Goal: Information Seeking & Learning: Learn about a topic

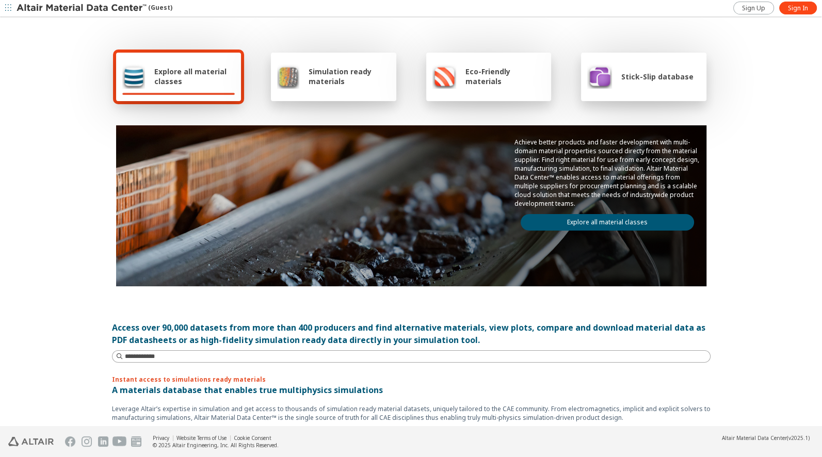
click at [169, 70] on span "Explore all material classes" at bounding box center [194, 77] width 81 height 20
click at [605, 220] on link "Explore all material classes" at bounding box center [607, 222] width 173 height 17
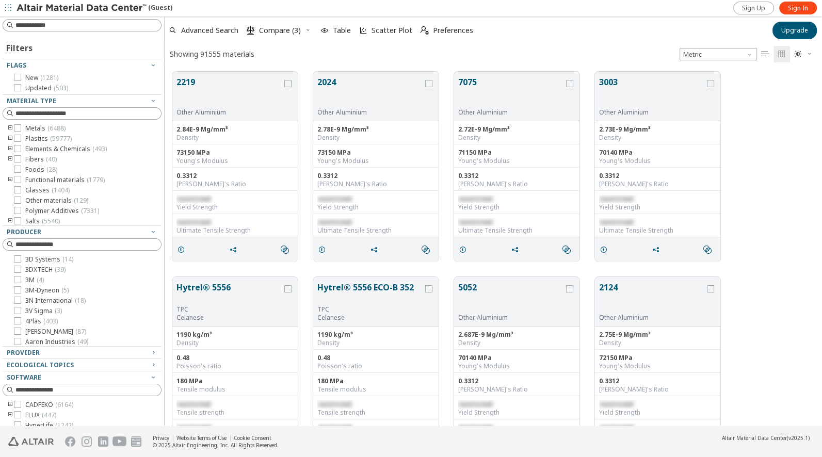
scroll to position [362, 657]
click at [800, 6] on span "Sign In" at bounding box center [798, 8] width 20 height 8
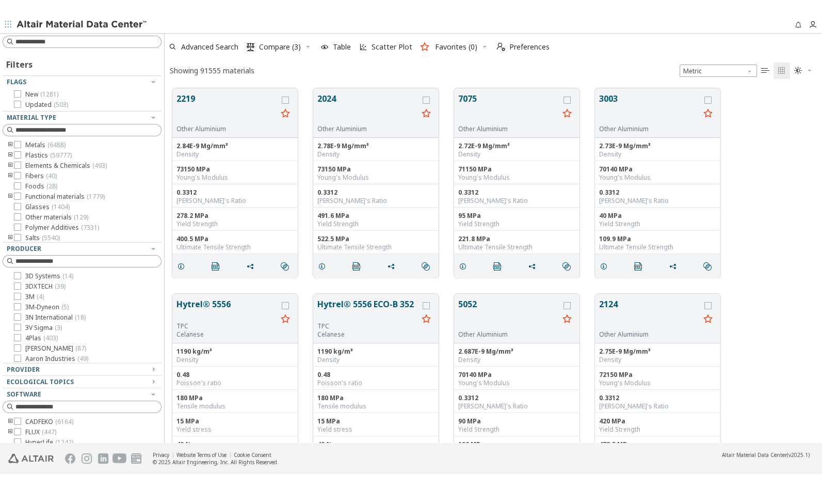
scroll to position [362, 657]
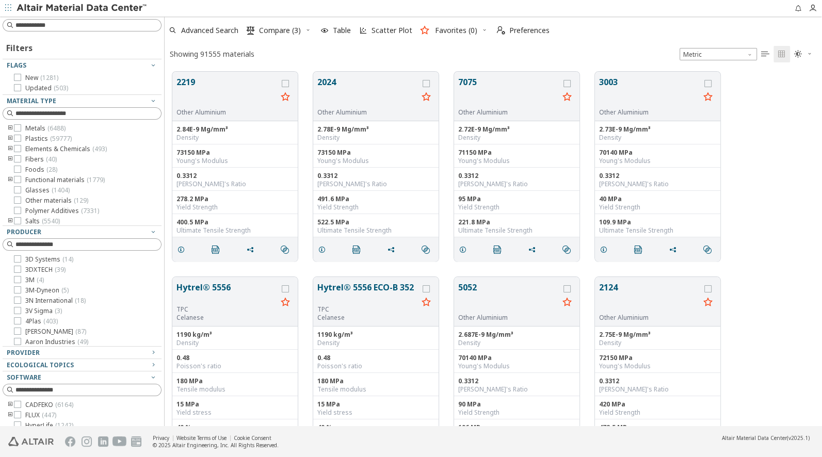
click at [766, 153] on div "2219 Other Aluminium 2.84E-9 Mg/mm³ Density 73150 MPa Young's Modulus 0.3312 Po…" at bounding box center [493, 166] width 657 height 205
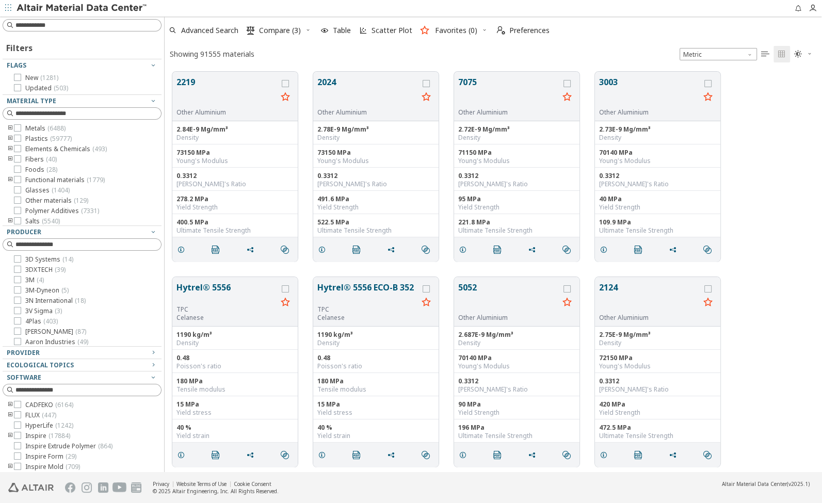
scroll to position [408, 657]
click at [153, 353] on icon "button" at bounding box center [153, 352] width 8 height 8
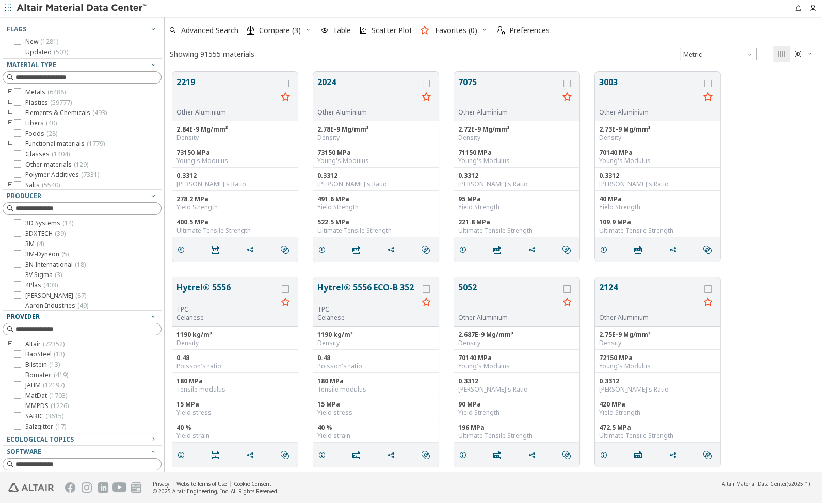
scroll to position [37, 0]
click at [19, 407] on icon at bounding box center [17, 404] width 7 height 7
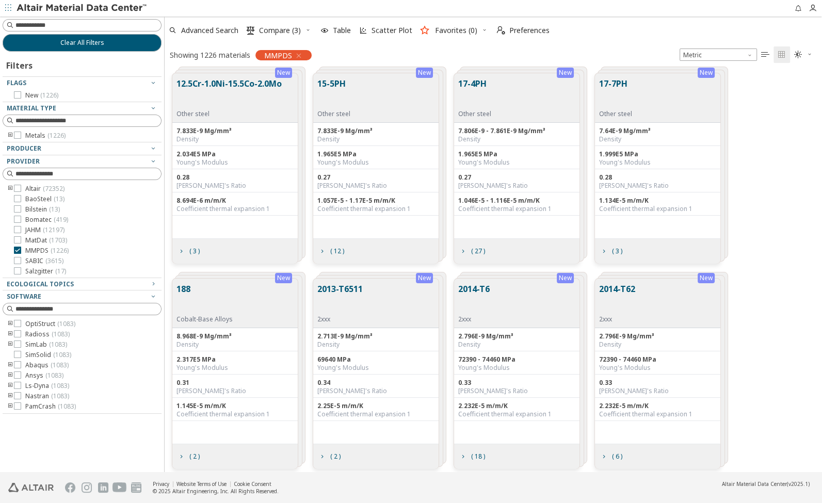
click at [10, 135] on icon "toogle group" at bounding box center [10, 136] width 7 height 8
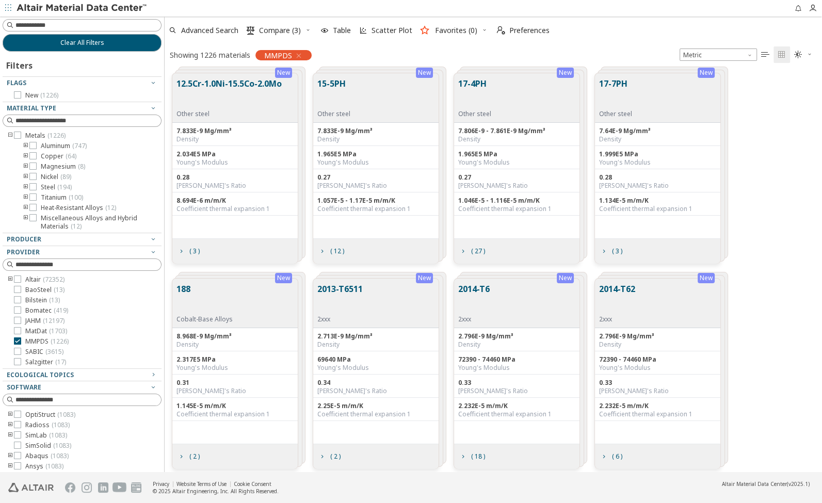
click at [24, 146] on icon "toogle group" at bounding box center [25, 146] width 7 height 8
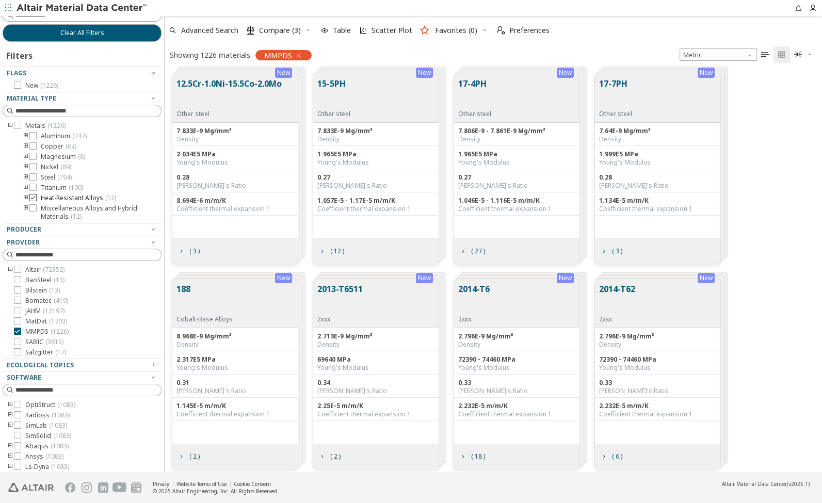
scroll to position [12, 0]
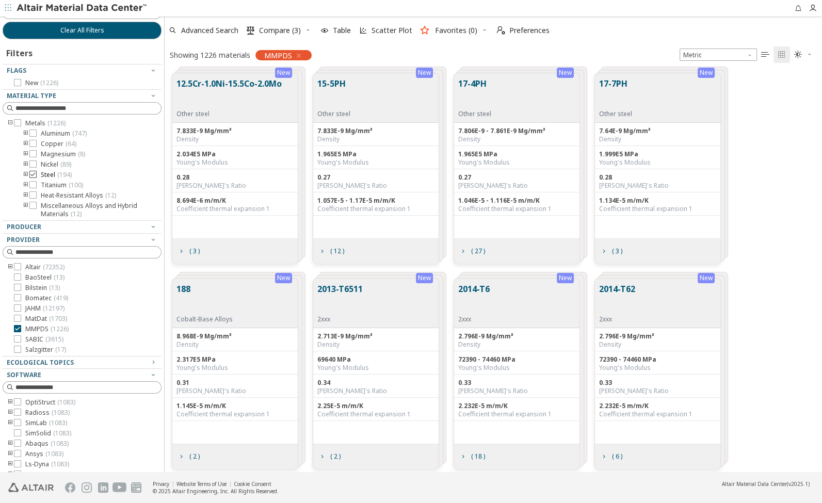
click at [31, 174] on icon at bounding box center [32, 174] width 7 height 7
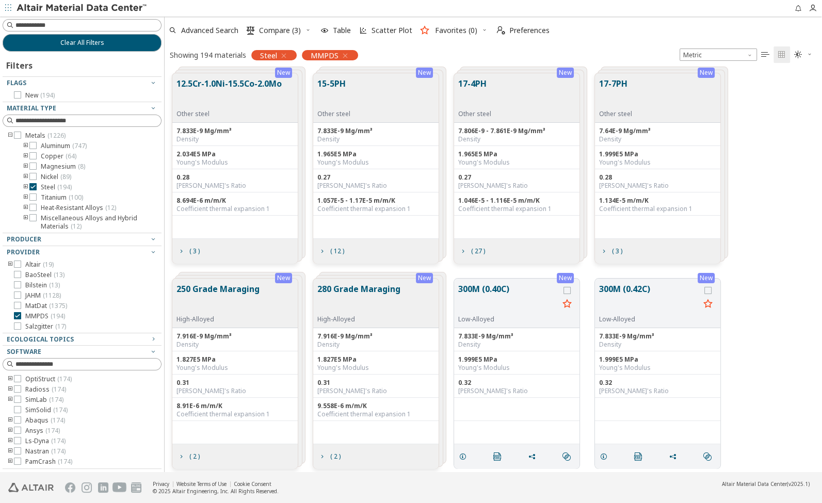
click at [246, 138] on div "Density" at bounding box center [234, 139] width 117 height 8
click at [278, 138] on div "Density" at bounding box center [234, 139] width 117 height 8
click at [195, 249] on span "( 3 )" at bounding box center [194, 251] width 10 height 6
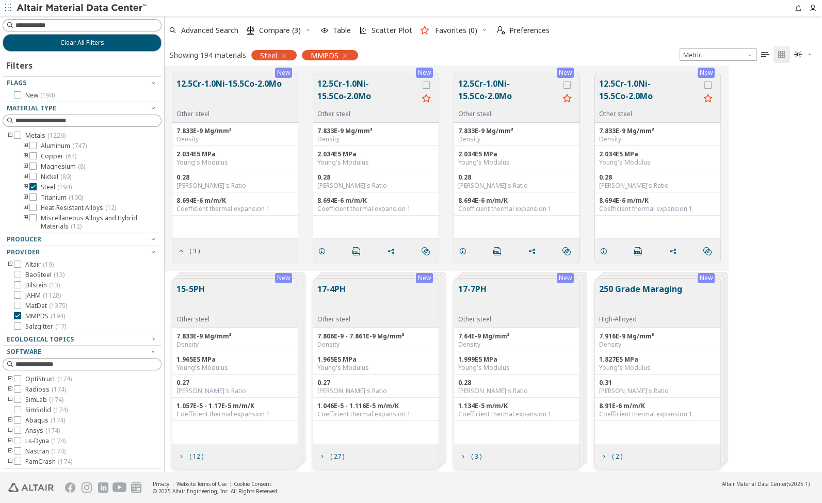
click at [320, 250] on icon "grid" at bounding box center [322, 251] width 8 height 8
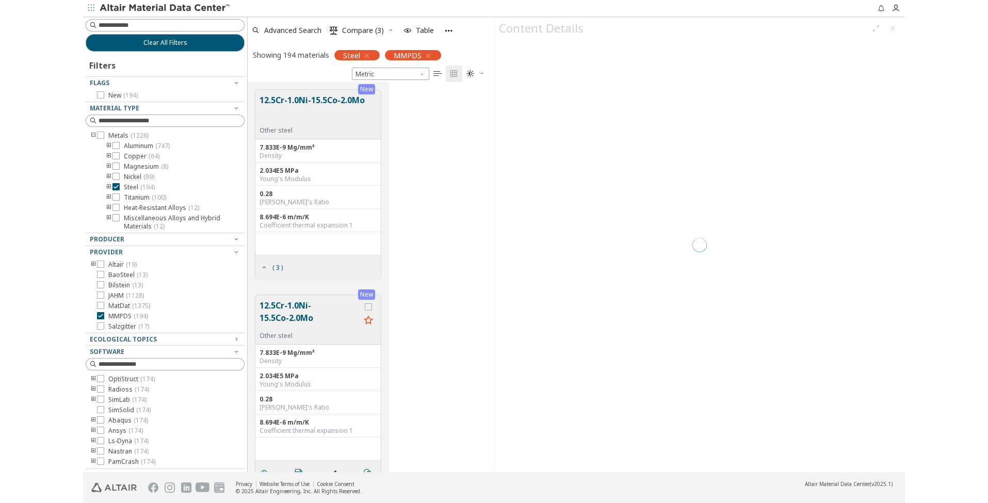
scroll to position [1, 0]
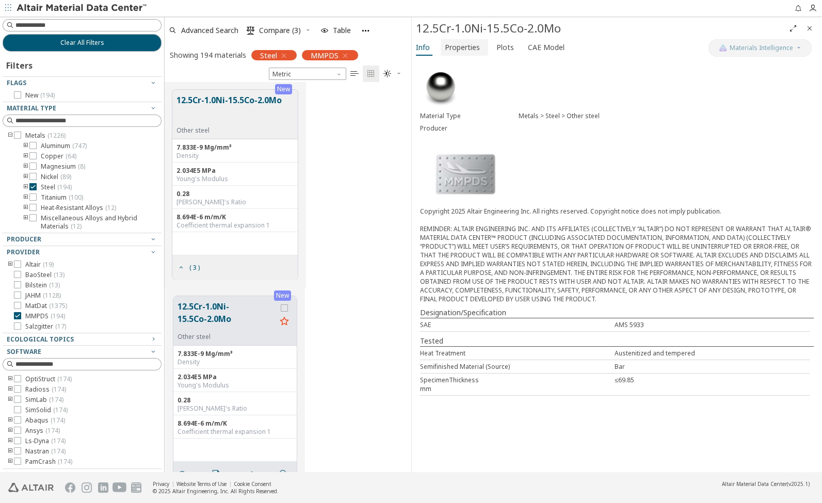
click at [456, 43] on span "Properties" at bounding box center [462, 47] width 35 height 17
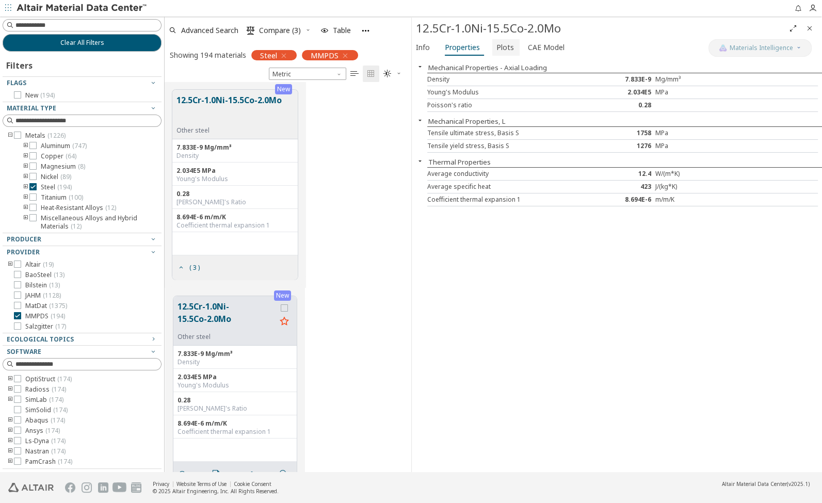
click at [499, 47] on span "Plots" at bounding box center [505, 47] width 18 height 17
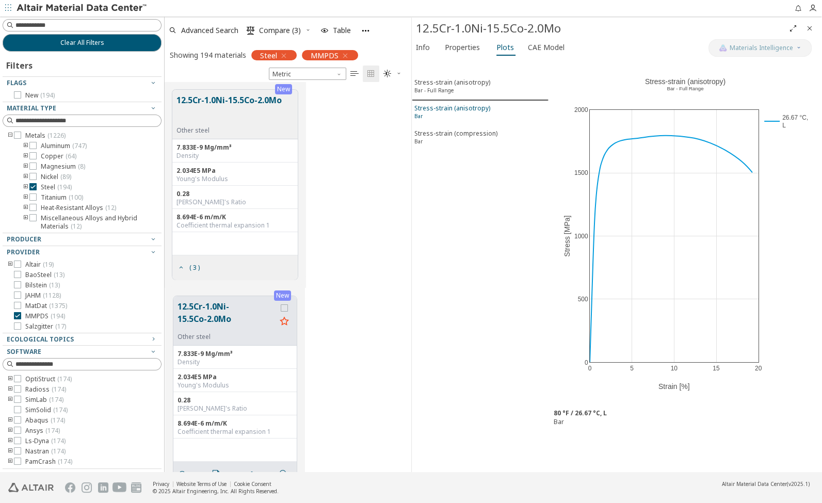
click at [440, 108] on div "Stress-strain (anisotropy) Bar" at bounding box center [452, 113] width 76 height 19
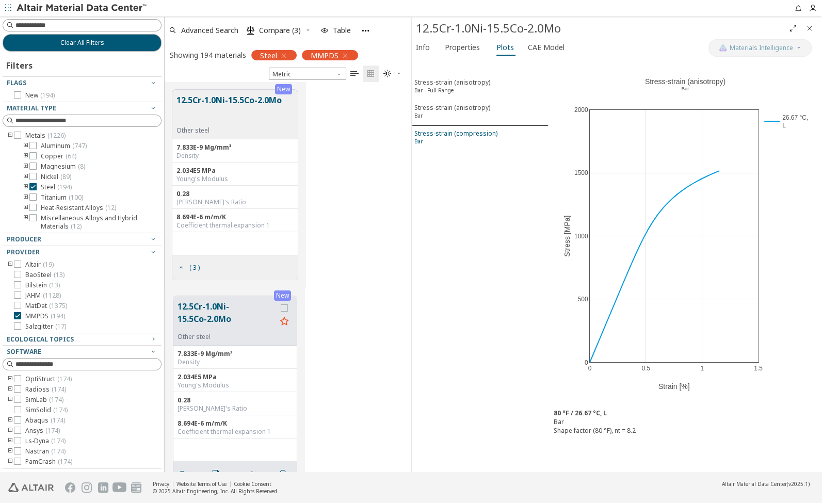
click at [432, 132] on div "Stress-strain (compression) Bar" at bounding box center [455, 138] width 83 height 19
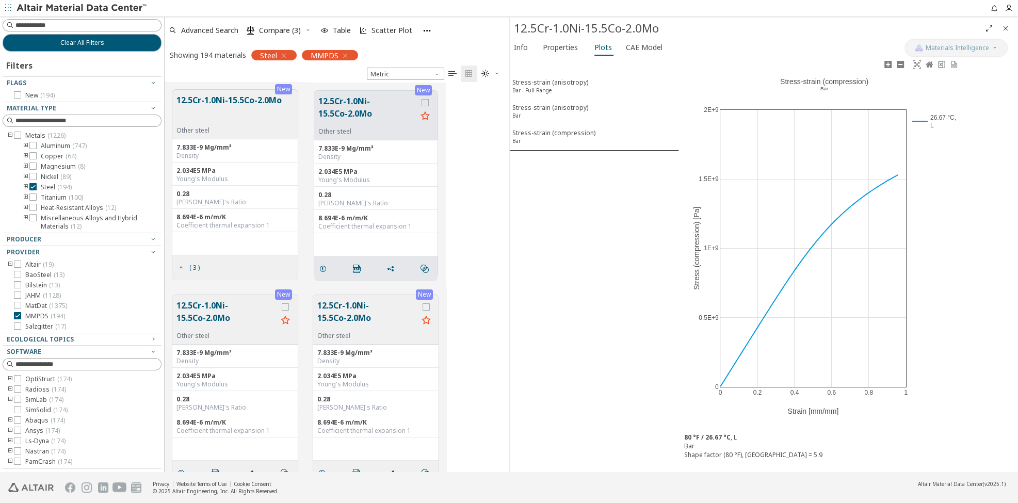
scroll to position [1, 0]
click at [637, 49] on span "CAE Model" at bounding box center [644, 47] width 37 height 17
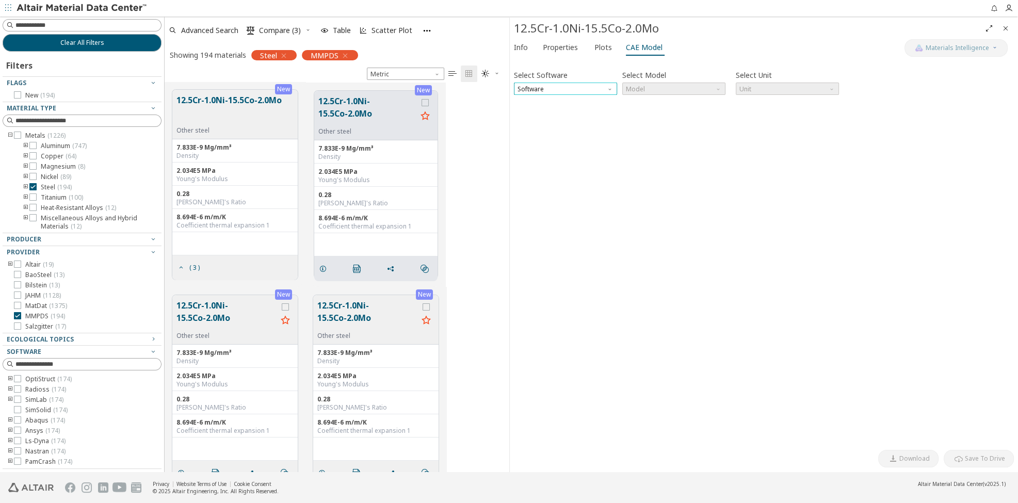
click at [573, 89] on span "Software" at bounding box center [565, 89] width 103 height 12
click at [549, 114] on span "Radioss" at bounding box center [565, 113] width 95 height 7
click at [650, 86] on span "Model" at bounding box center [673, 89] width 103 height 12
click at [644, 112] on span "Law36" at bounding box center [635, 113] width 19 height 8
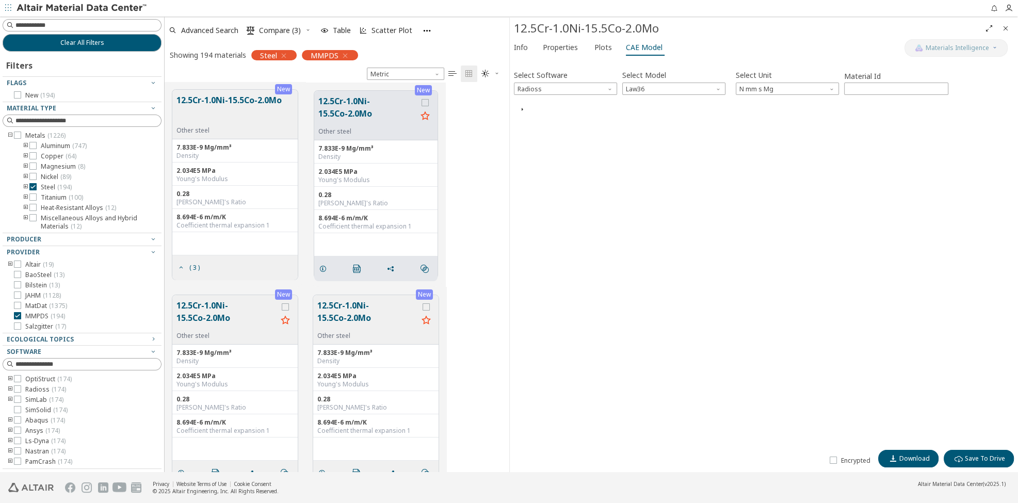
click at [521, 108] on icon "button" at bounding box center [522, 109] width 8 height 8
click at [522, 109] on icon "button" at bounding box center [522, 109] width 8 height 8
click at [426, 30] on icon "button" at bounding box center [427, 30] width 9 height 9
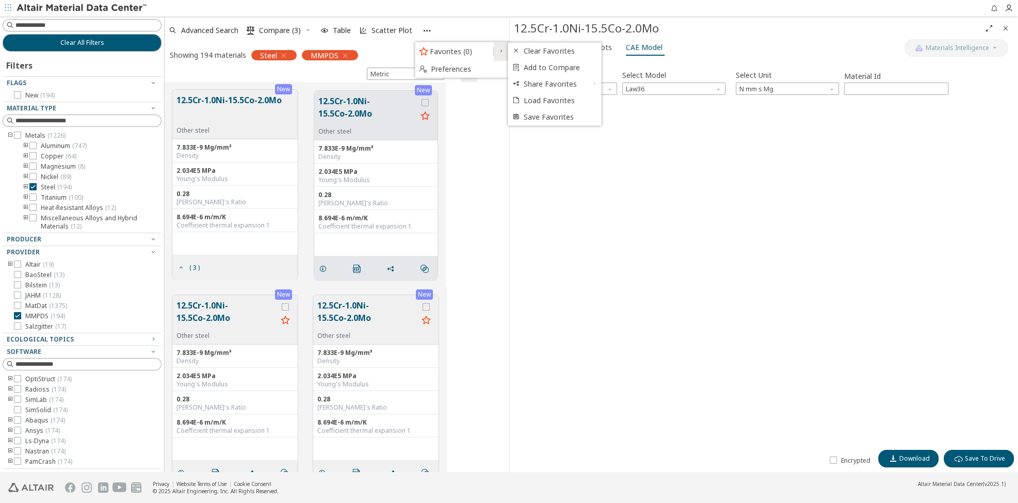
click at [559, 175] on div "Select Software Radioss Select Model Law36 Select Unit N mm s Mg Material Id **…" at bounding box center [764, 253] width 501 height 382
click at [594, 157] on div "Select Software Radioss Select Model Law36 Select Unit N mm s Mg Material Id **…" at bounding box center [764, 253] width 501 height 382
click at [101, 45] on span "Clear All Filters" at bounding box center [82, 43] width 44 height 8
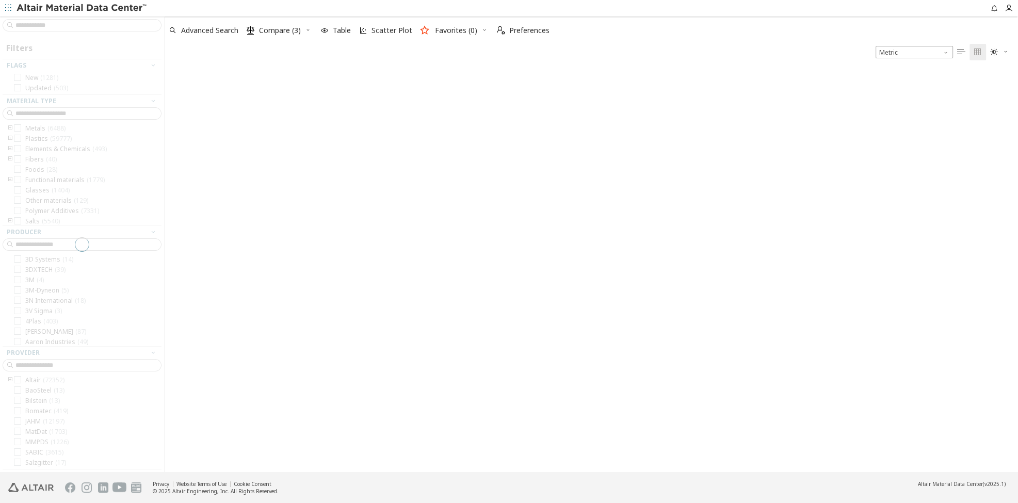
scroll to position [408, 853]
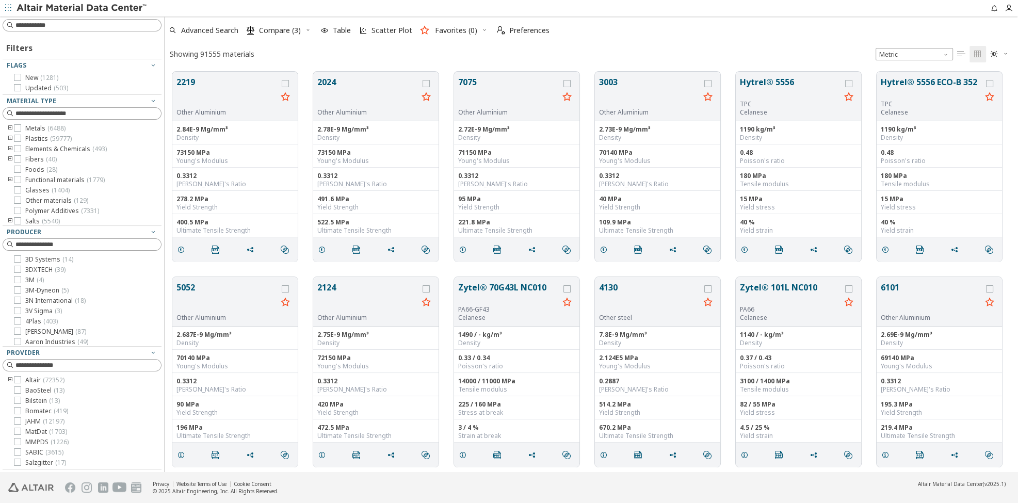
click at [63, 9] on img at bounding box center [83, 8] width 132 height 10
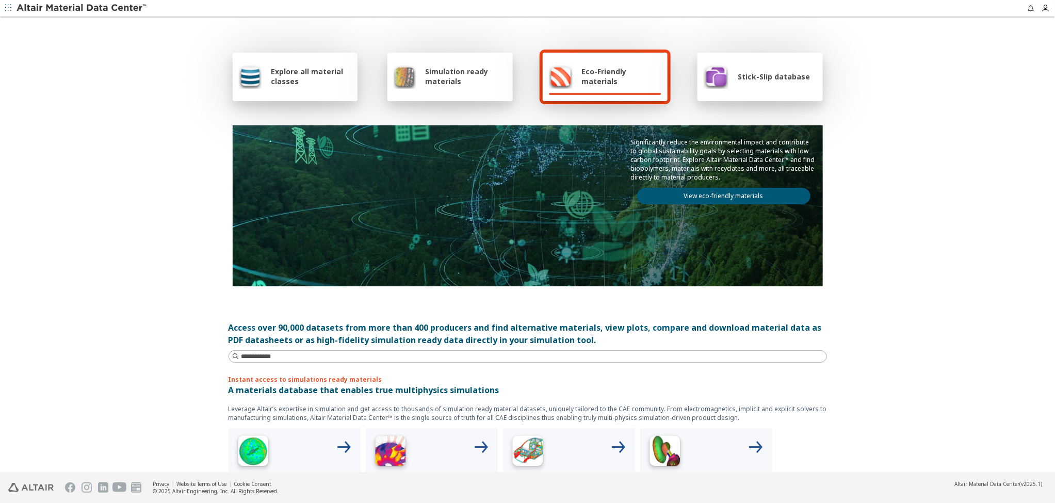
click at [717, 197] on link "View eco-friendly materials" at bounding box center [723, 196] width 173 height 17
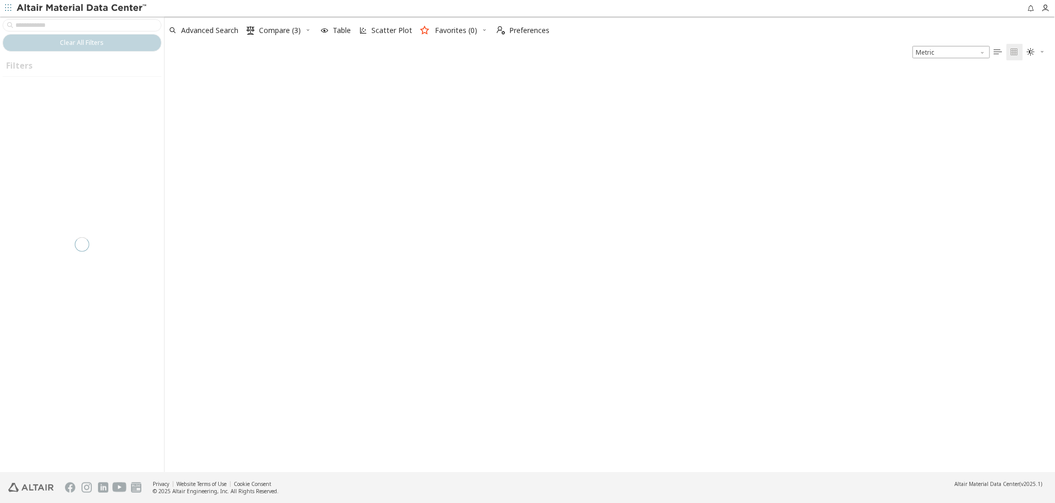
click at [89, 6] on img at bounding box center [83, 8] width 132 height 10
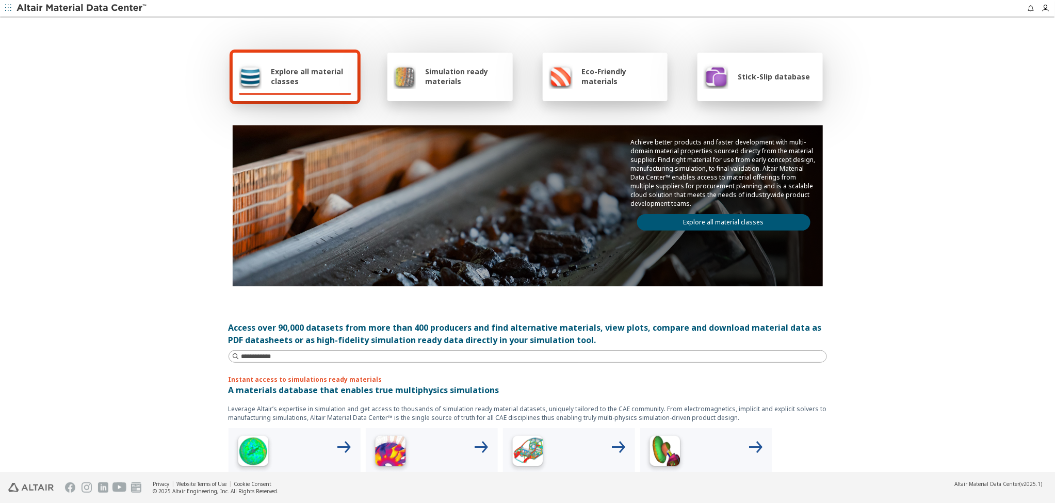
click at [716, 219] on link "Explore all material classes" at bounding box center [723, 222] width 173 height 17
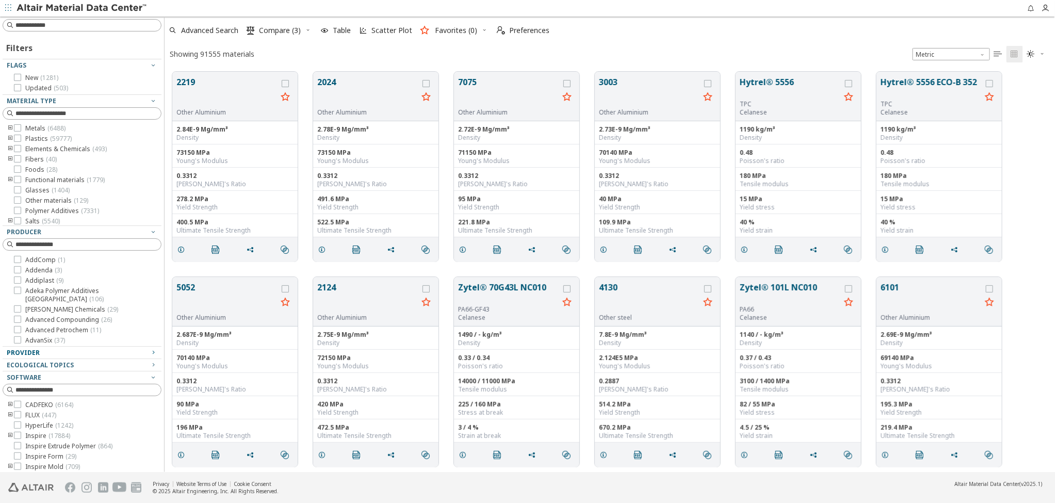
scroll to position [123, 0]
click at [153, 352] on icon "button" at bounding box center [153, 352] width 8 height 8
click at [17, 441] on icon at bounding box center [17, 441] width 7 height 7
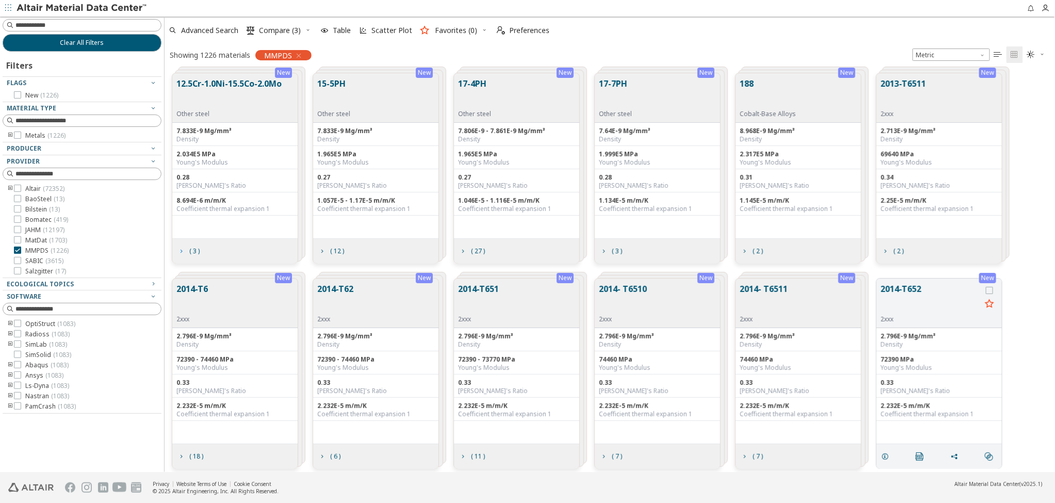
click at [197, 254] on span "( 3 )" at bounding box center [194, 251] width 10 height 6
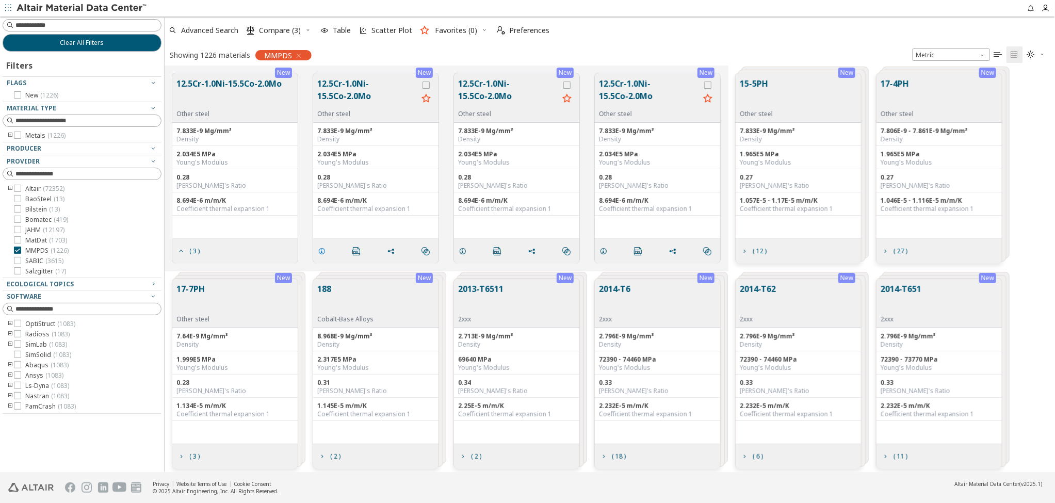
click at [322, 253] on icon "grid" at bounding box center [322, 251] width 8 height 8
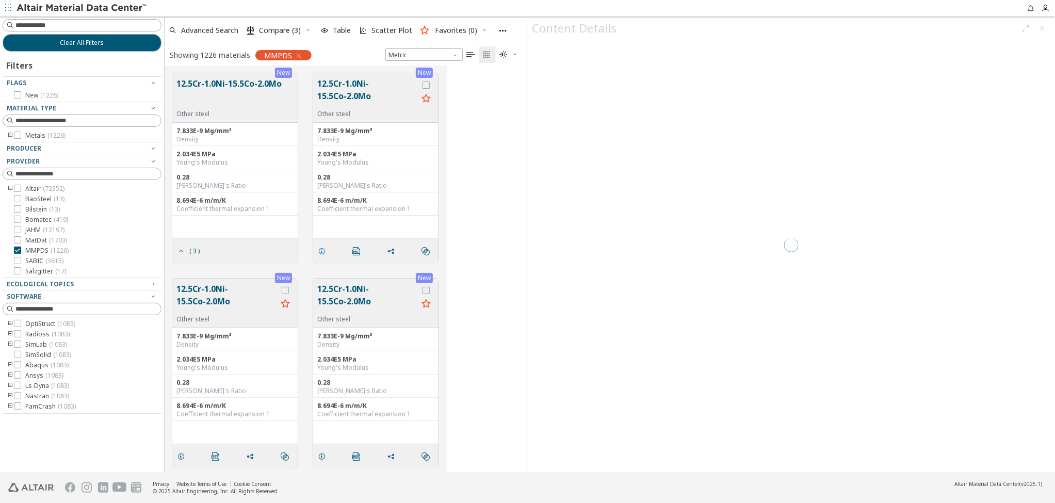
scroll to position [407, 363]
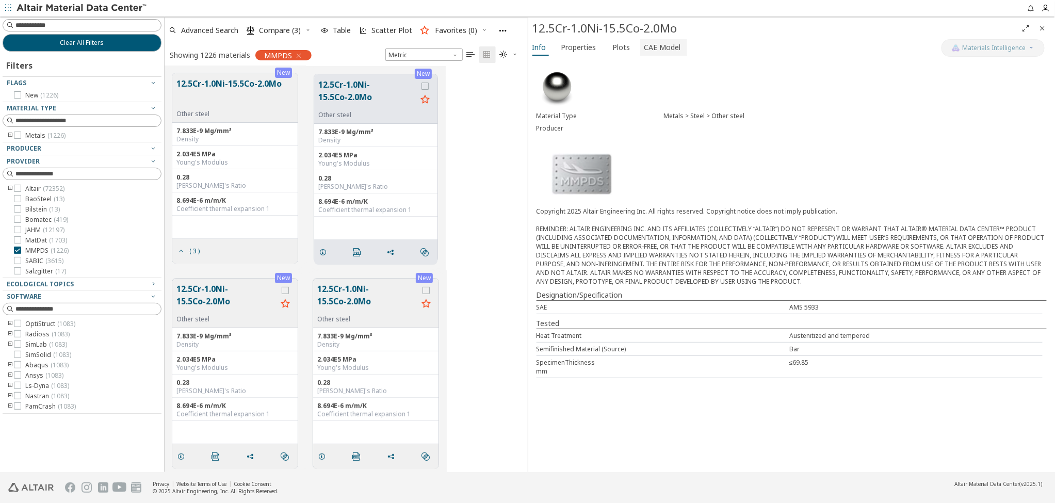
click at [657, 46] on span "CAE Model" at bounding box center [663, 47] width 37 height 17
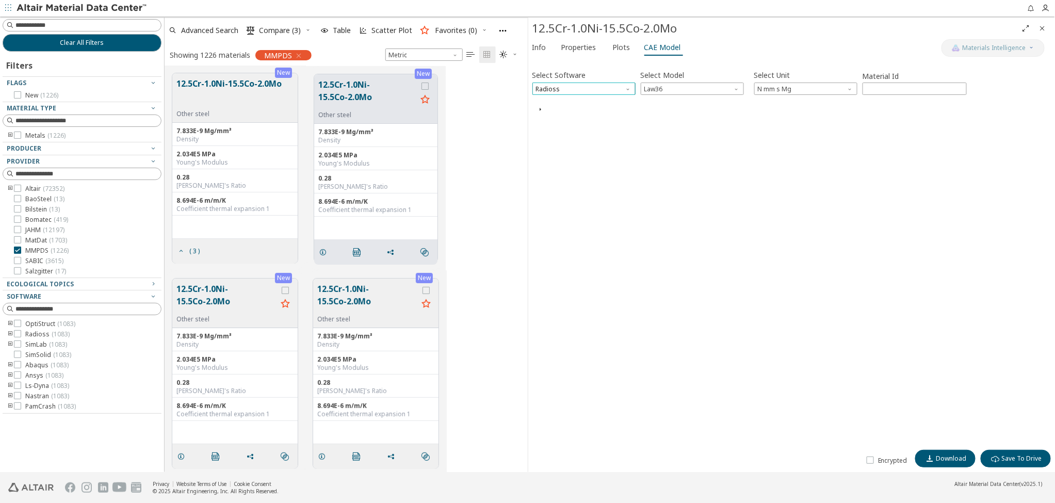
click at [604, 87] on span "Radioss" at bounding box center [584, 89] width 103 height 12
click at [548, 176] on span "Ls-Dyna" at bounding box center [549, 175] width 24 height 8
click at [661, 88] on span "Model" at bounding box center [692, 89] width 103 height 12
click at [661, 115] on span "Mat24" at bounding box center [654, 113] width 19 height 8
click at [541, 110] on icon "button" at bounding box center [541, 110] width 8 height 8
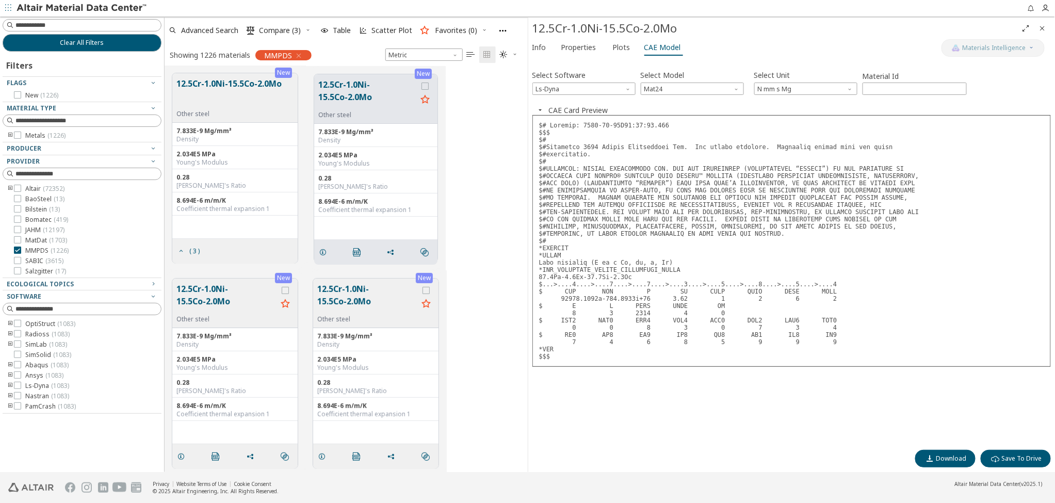
click at [702, 411] on div "Select Software Ls-Dyna Select Model Mat24 Select Unit N mm s Mg Material Id **…" at bounding box center [792, 253] width 519 height 382
click at [565, 88] on span "Ls-Dyna" at bounding box center [584, 89] width 103 height 12
click at [680, 156] on pre at bounding box center [792, 241] width 519 height 252
click at [298, 54] on icon "button" at bounding box center [299, 56] width 8 height 8
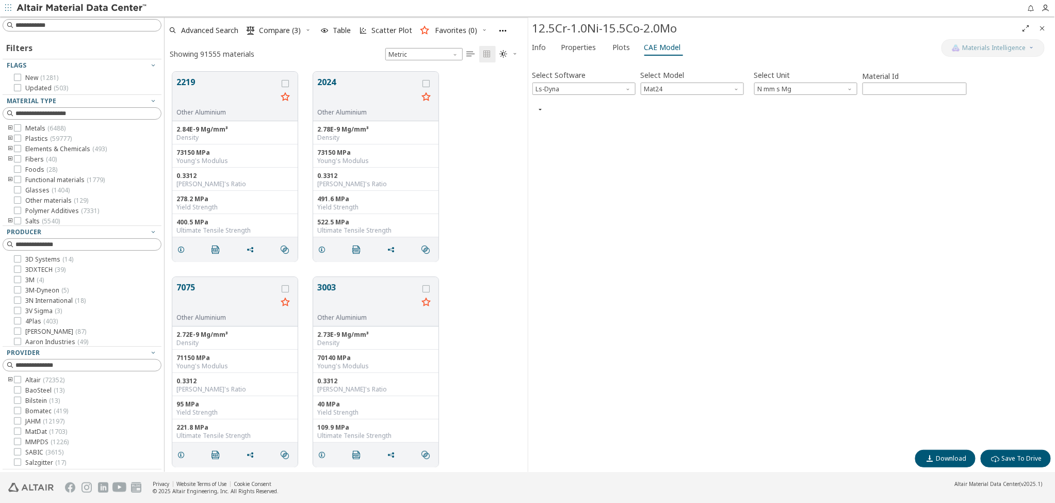
scroll to position [408, 363]
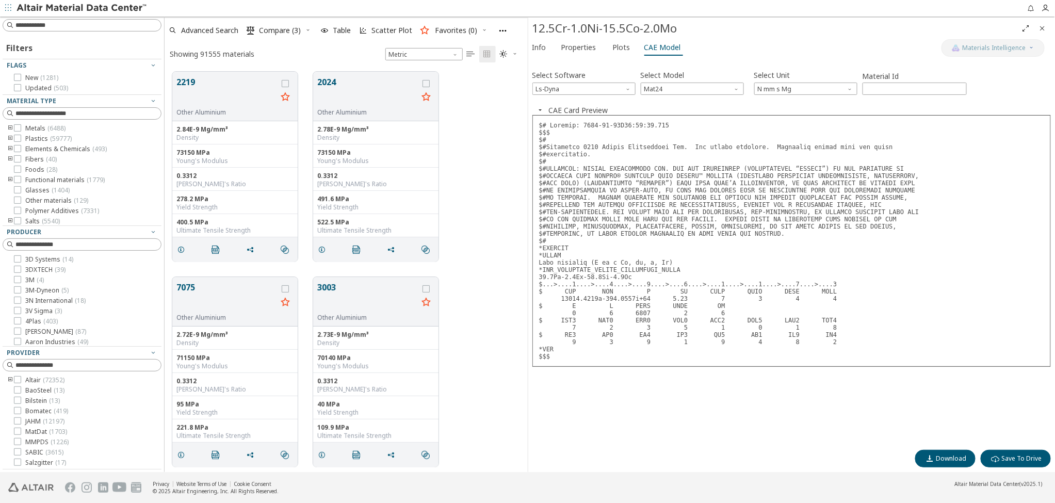
click at [1043, 27] on icon "Close" at bounding box center [1043, 28] width 8 height 8
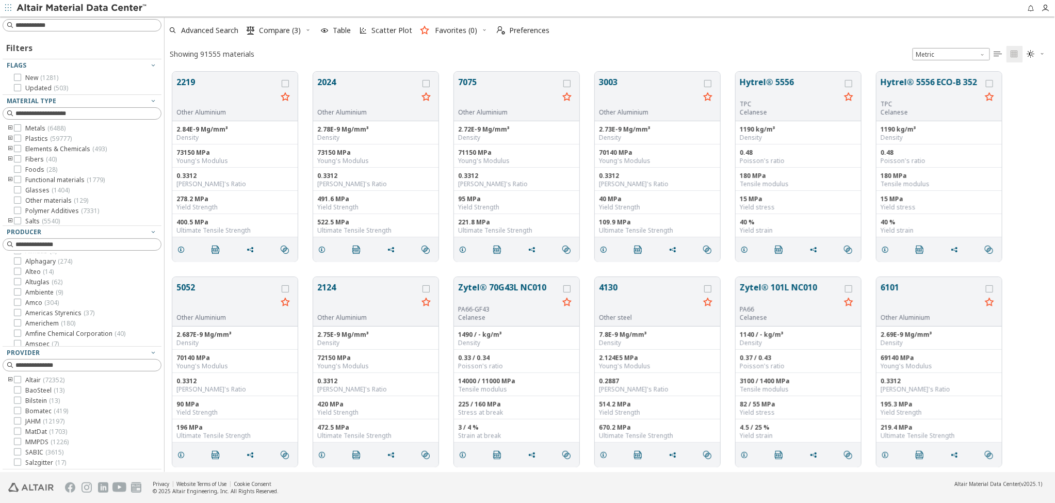
scroll to position [388, 0]
click at [181, 248] on icon "grid" at bounding box center [181, 250] width 8 height 8
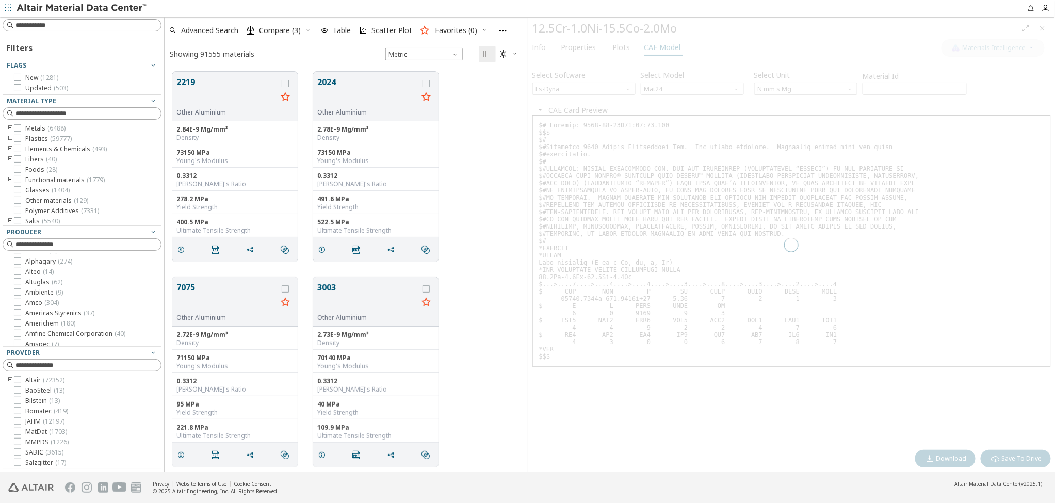
click at [539, 47] on div at bounding box center [791, 245] width 527 height 455
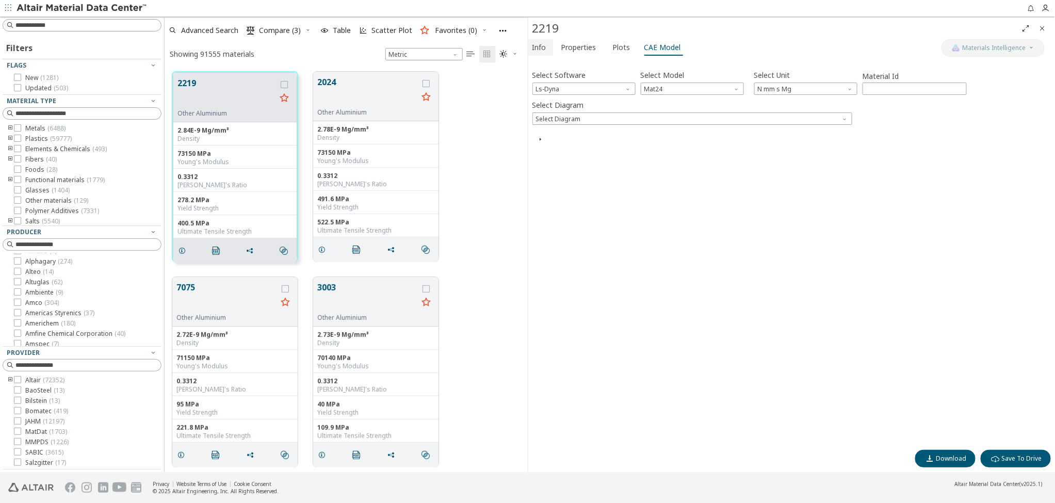
click at [539, 48] on span "Info" at bounding box center [540, 47] width 14 height 17
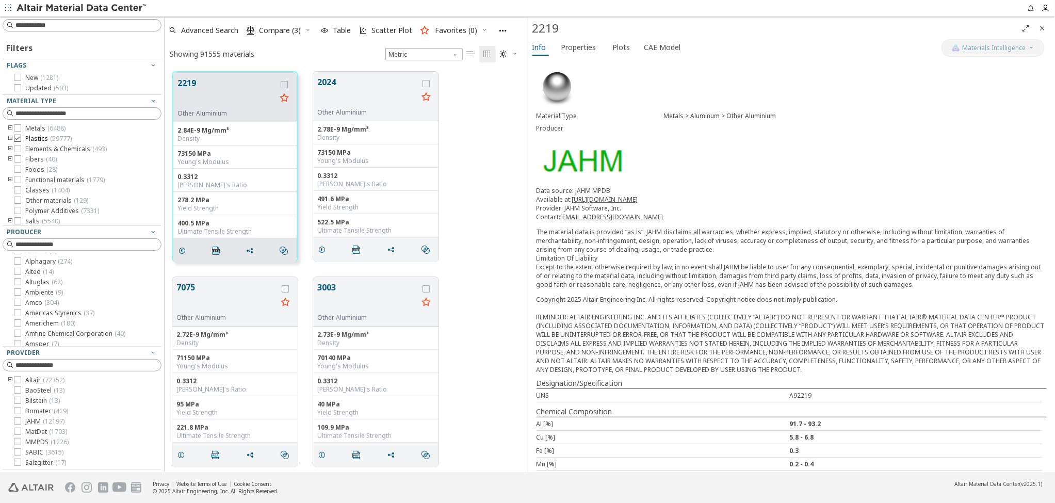
click at [18, 138] on icon at bounding box center [17, 138] width 7 height 7
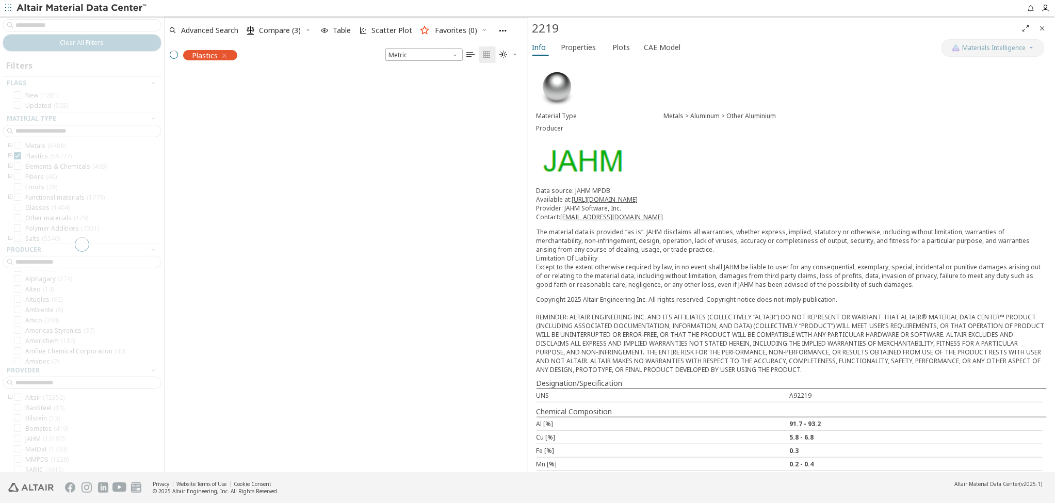
scroll to position [213, 0]
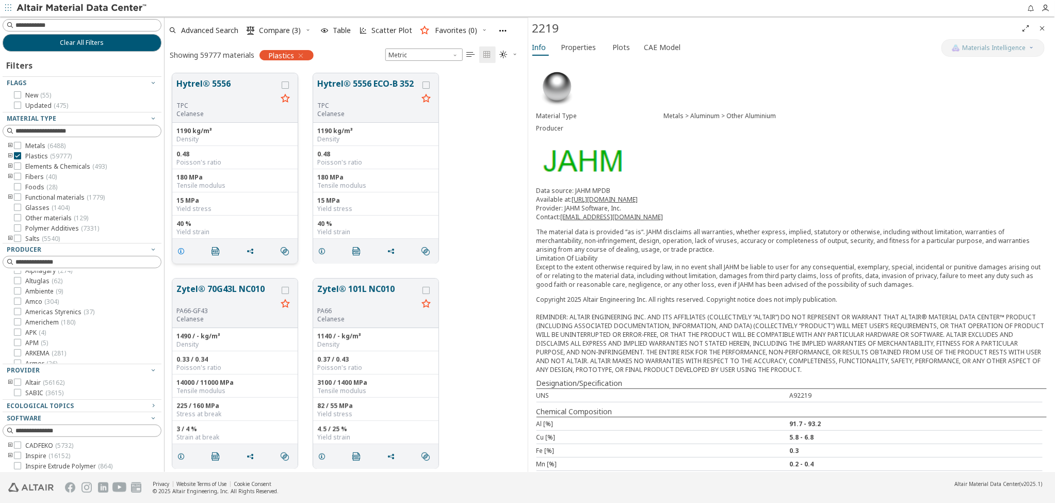
click at [180, 249] on icon "grid" at bounding box center [181, 251] width 8 height 8
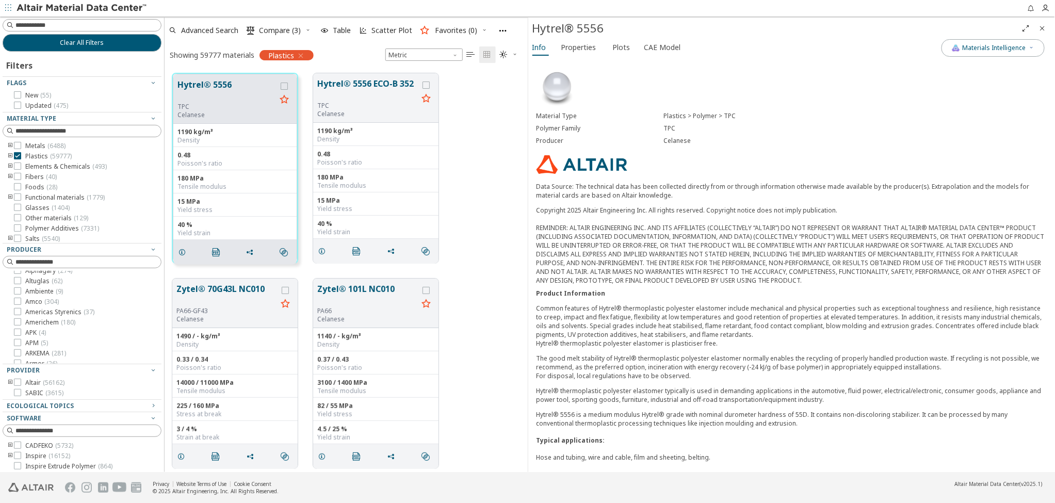
click at [677, 141] on div "Celanese" at bounding box center [855, 141] width 383 height 8
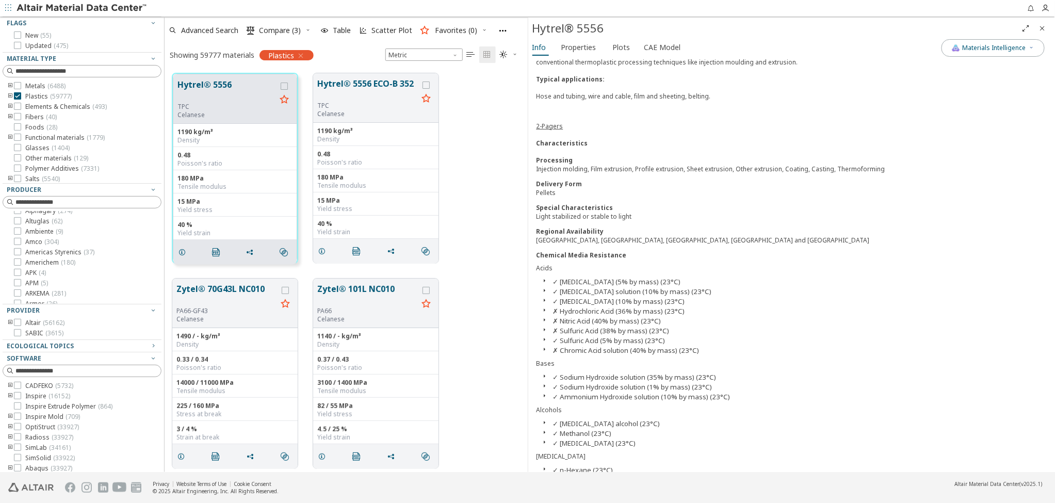
scroll to position [66, 0]
click at [154, 340] on icon "button" at bounding box center [153, 340] width 8 height 8
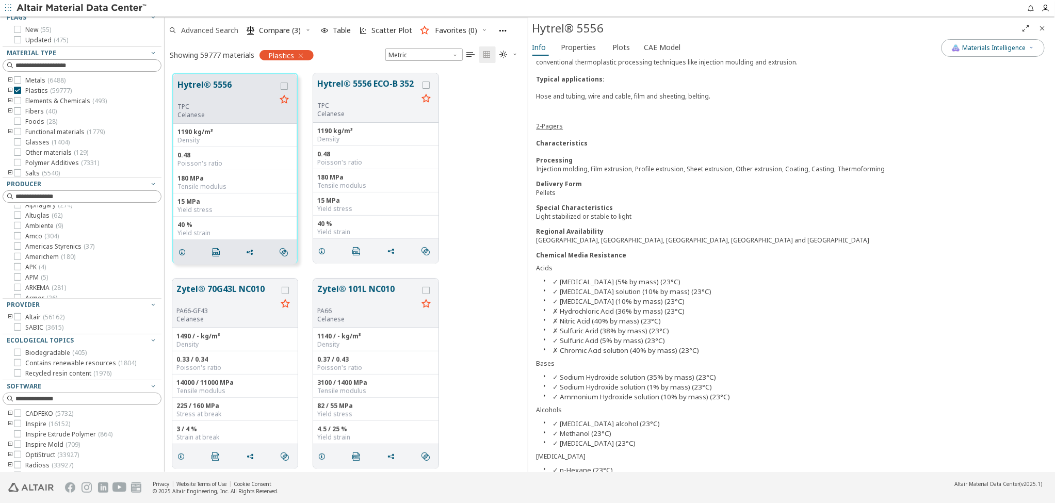
click at [205, 27] on span "Advanced Search" at bounding box center [209, 30] width 57 height 7
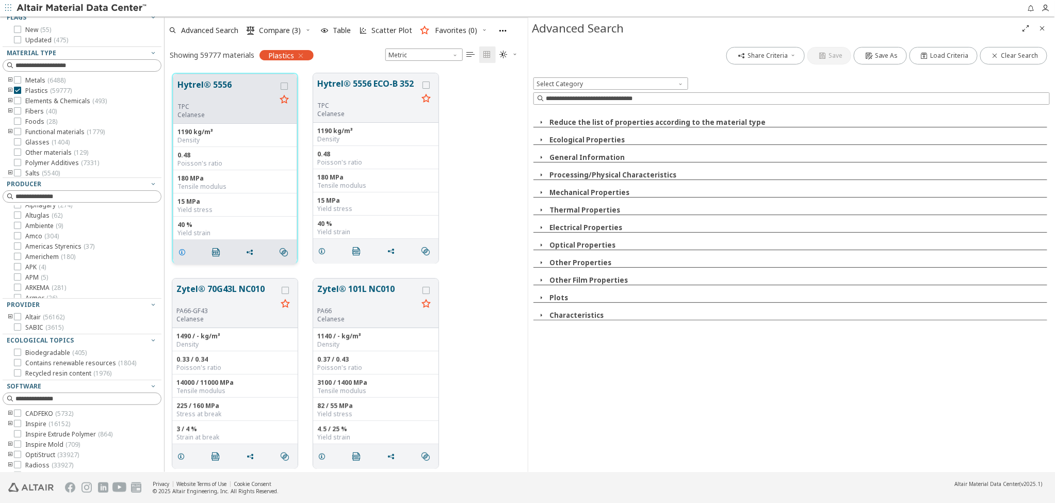
click at [181, 252] on icon "grid" at bounding box center [182, 252] width 8 height 8
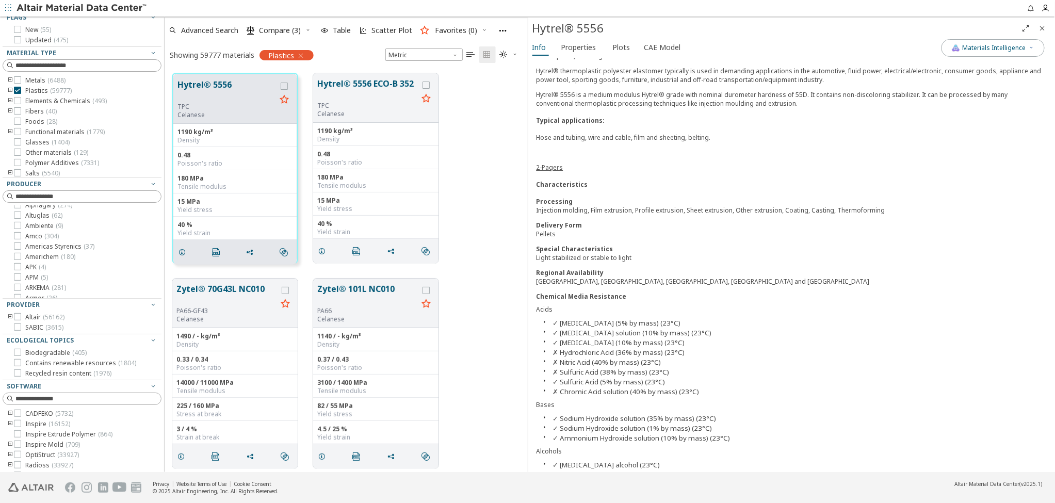
scroll to position [317, 0]
click at [545, 166] on link "2-Pagers" at bounding box center [550, 170] width 27 height 9
click at [621, 47] on span "Plots" at bounding box center [622, 47] width 18 height 17
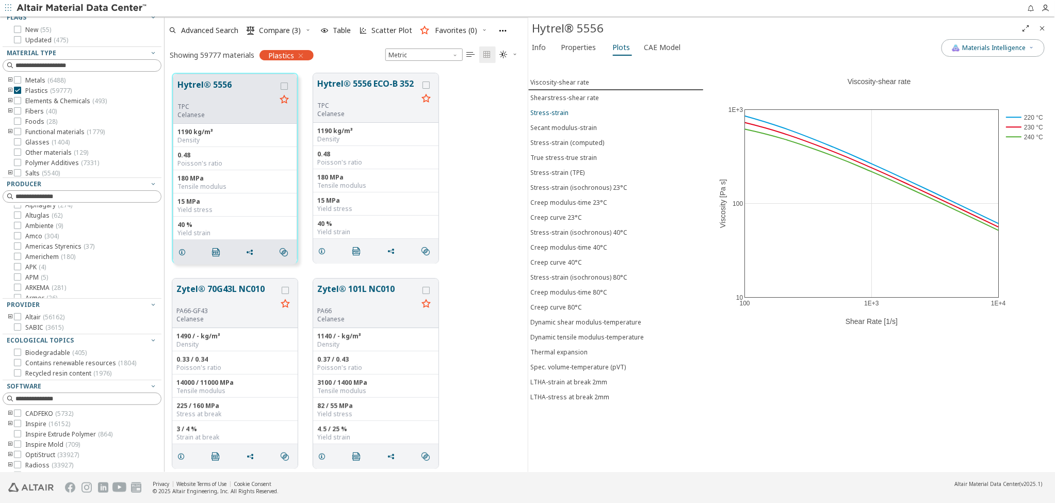
click at [552, 110] on div "Stress-strain" at bounding box center [550, 112] width 38 height 9
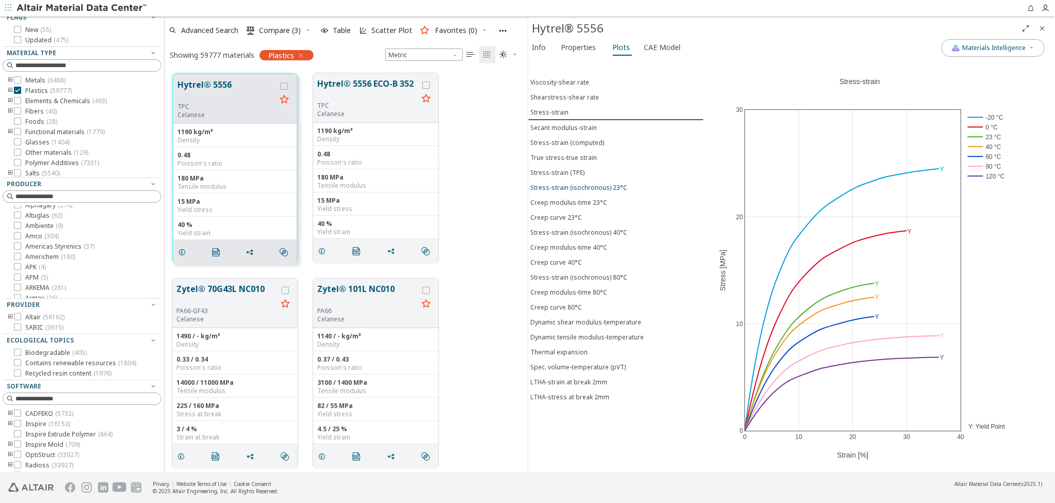
click at [571, 184] on div "Stress-strain (isochronous) 23°C" at bounding box center [579, 187] width 97 height 9
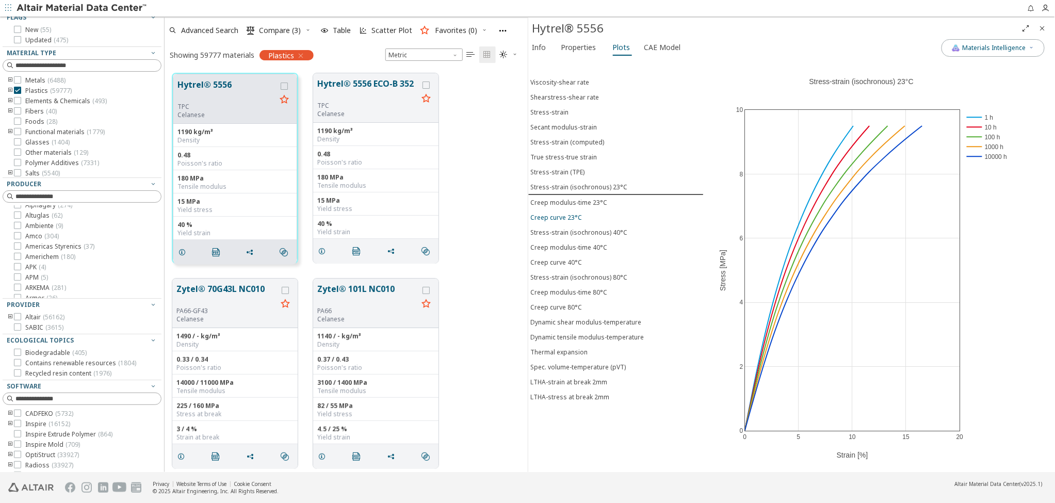
click at [573, 213] on div "Creep curve 23°C" at bounding box center [557, 217] width 52 height 9
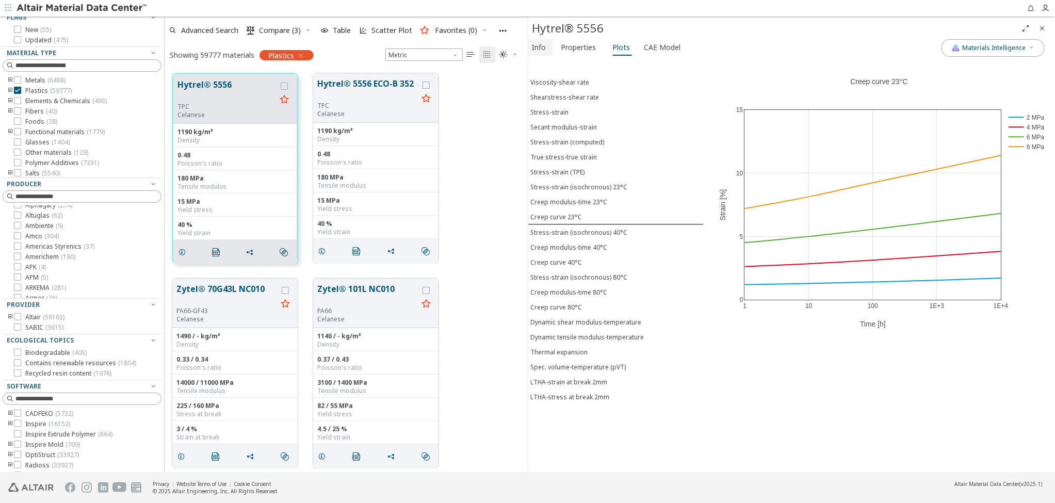
click at [541, 44] on span "Info" at bounding box center [540, 47] width 14 height 17
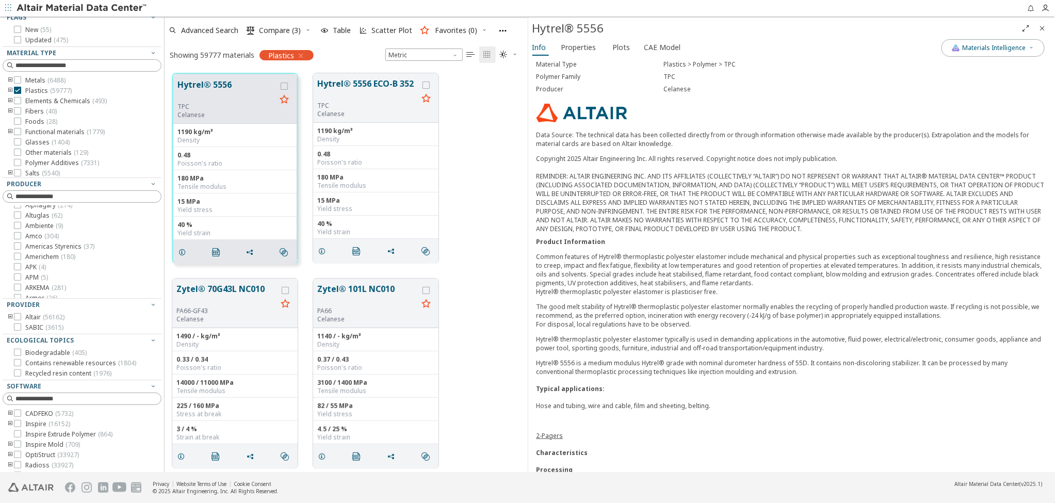
scroll to position [50, 0]
